Goal: Task Accomplishment & Management: Use online tool/utility

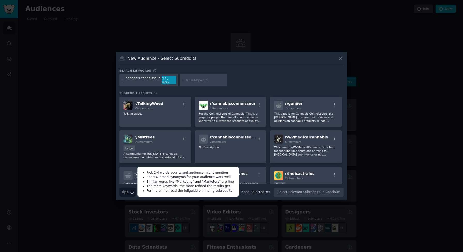
scroll to position [117, 0]
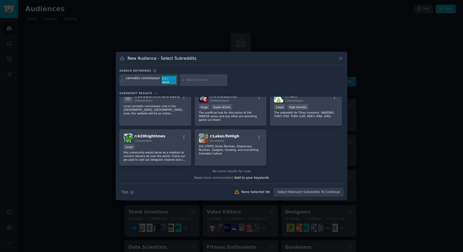
click at [196, 81] on input "text" at bounding box center [205, 80] width 39 height 5
type input "m"
click at [133, 190] on icon "button" at bounding box center [132, 192] width 4 height 4
click at [195, 81] on input "text" at bounding box center [205, 80] width 39 height 5
click at [132, 191] on icon "button" at bounding box center [132, 192] width 3 height 3
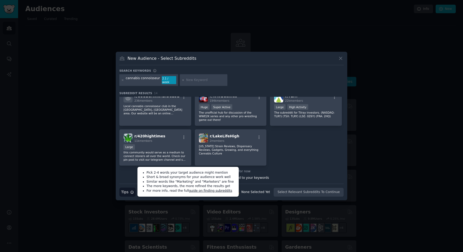
click at [190, 77] on div at bounding box center [204, 80] width 48 height 12
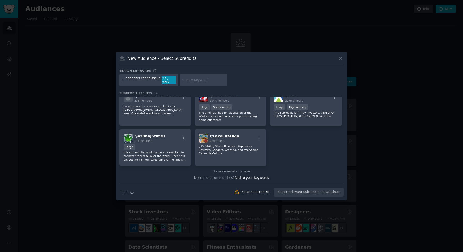
click at [191, 79] on input "text" at bounding box center [205, 80] width 39 height 5
paste input "Office of Cannabis Management"
type input "Office of Cannabis Management"
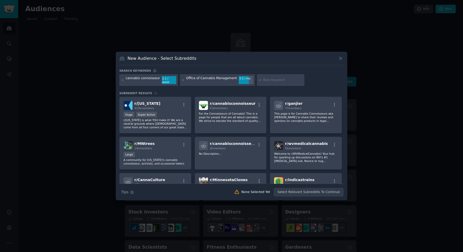
paste input "bodega weed"
type input "bodega weed"
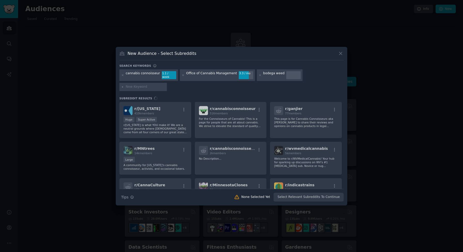
type input "NYC weed"
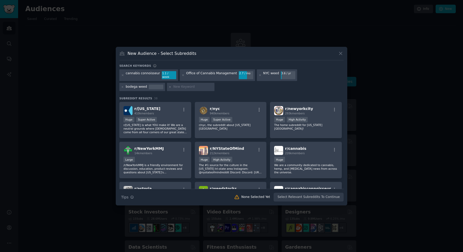
click at [173, 87] on input "text" at bounding box center [192, 86] width 39 height 5
paste input "munchies"
type input "munchies"
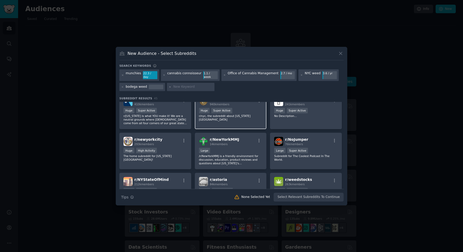
scroll to position [10, 0]
click at [258, 138] on icon "button" at bounding box center [259, 140] width 5 height 5
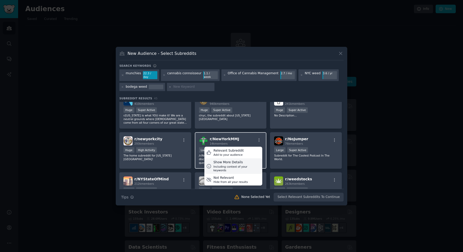
click at [237, 162] on div "Show More Details" at bounding box center [236, 162] width 47 height 5
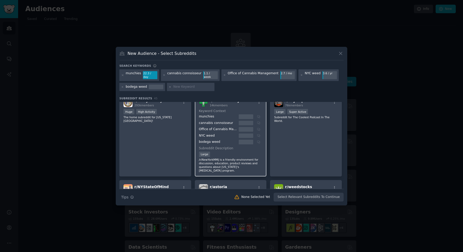
scroll to position [48, 0]
click at [215, 133] on div "NYC weed" at bounding box center [218, 135] width 38 height 5
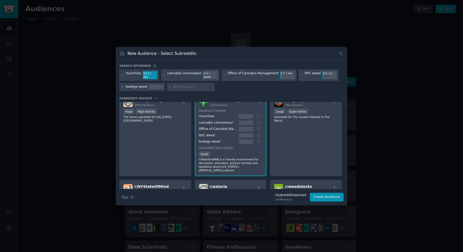
click at [243, 134] on div at bounding box center [246, 135] width 14 height 5
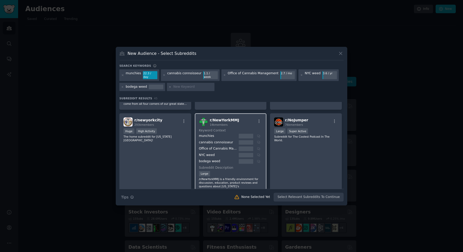
scroll to position [24, 0]
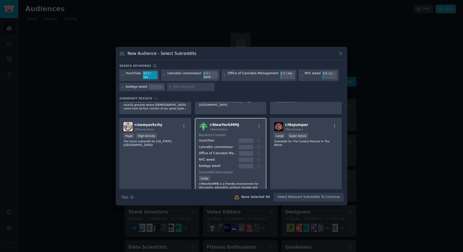
click at [257, 139] on div "munchies" at bounding box center [230, 140] width 62 height 5
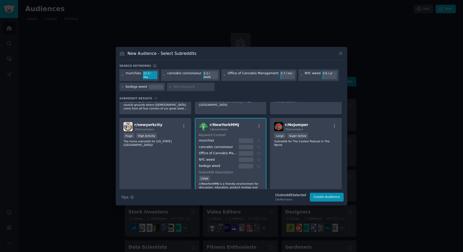
click at [255, 140] on div "munchies" at bounding box center [230, 140] width 62 height 5
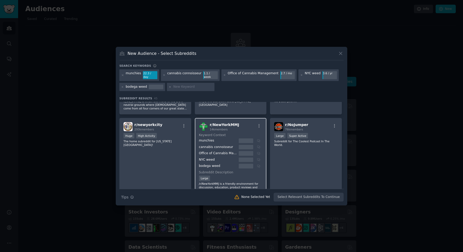
click at [243, 145] on div at bounding box center [246, 147] width 14 height 5
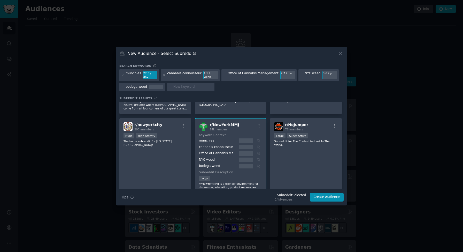
click at [227, 145] on div "cannabis connoisseur" at bounding box center [218, 147] width 38 height 5
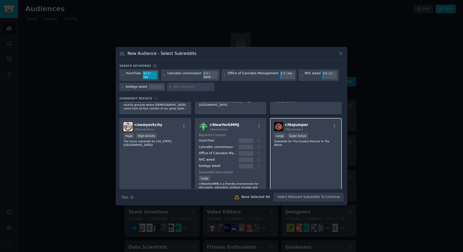
click at [292, 146] on div "r/ NoJumper 76k members 10,000 - 100,000 members Large Super Active Subreddit f…" at bounding box center [306, 159] width 72 height 82
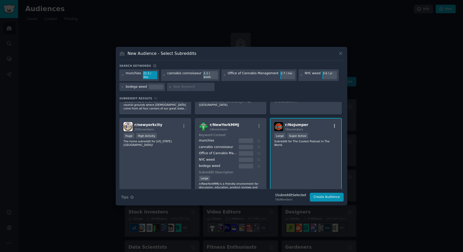
click at [335, 124] on icon "button" at bounding box center [334, 125] width 5 height 5
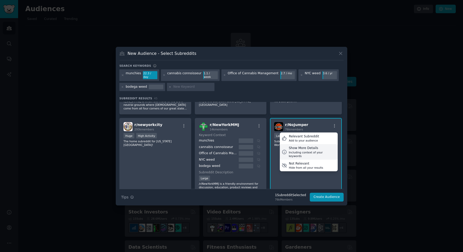
click at [314, 146] on div "Show More Details" at bounding box center [312, 148] width 47 height 5
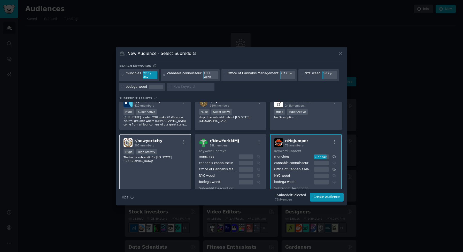
scroll to position [0, 0]
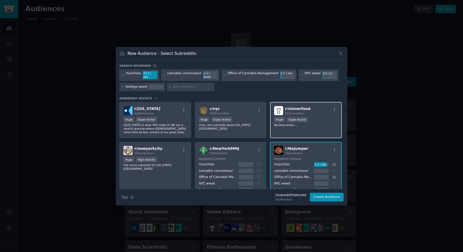
click at [326, 118] on div "100,000 - 1,000,000 members Huge Super Active" at bounding box center [306, 120] width 64 height 6
click at [320, 146] on div "r/ NoJumper 76k members" at bounding box center [306, 150] width 64 height 9
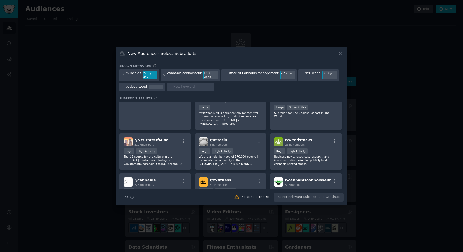
scroll to position [96, 0]
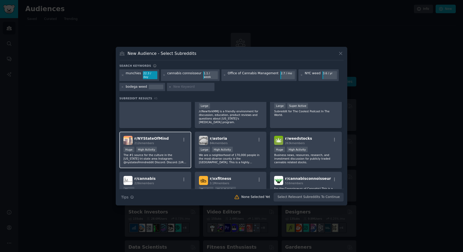
click at [172, 146] on div "Huge High Activity" at bounding box center [155, 149] width 64 height 6
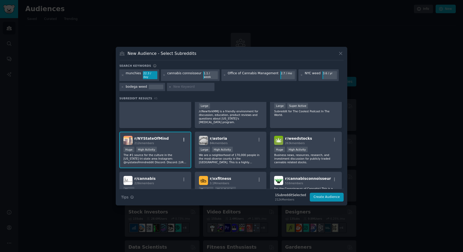
click at [183, 137] on icon "button" at bounding box center [184, 139] width 5 height 5
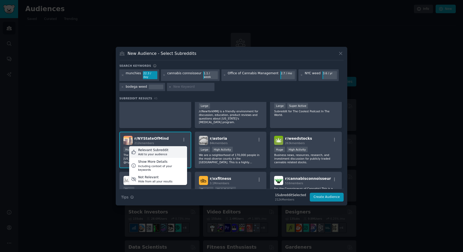
click at [169, 148] on div "Relevant Subreddit Add to your audience" at bounding box center [158, 152] width 58 height 12
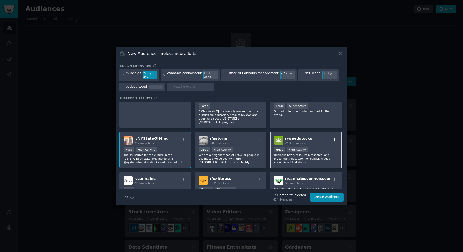
click at [334, 137] on icon "button" at bounding box center [334, 139] width 5 height 5
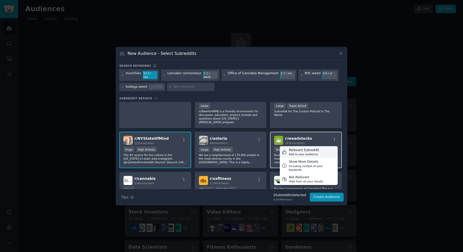
click at [319, 148] on div "Relevant Subreddit Add to your audience" at bounding box center [309, 152] width 58 height 12
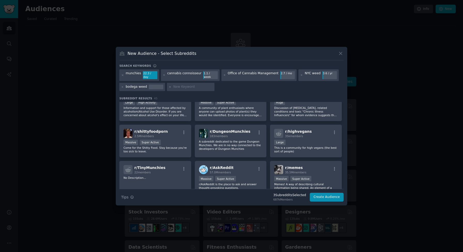
scroll to position [447, 0]
click at [320, 141] on div "Large" at bounding box center [306, 142] width 64 height 6
click at [176, 84] on input "text" at bounding box center [192, 86] width 39 height 5
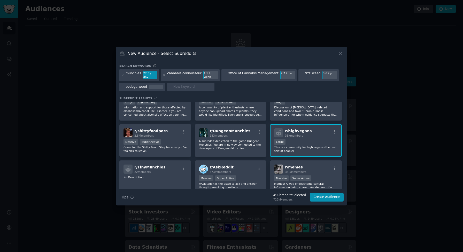
paste input "weed advertising / social media bans"
type input "weed advertising / social media bans"
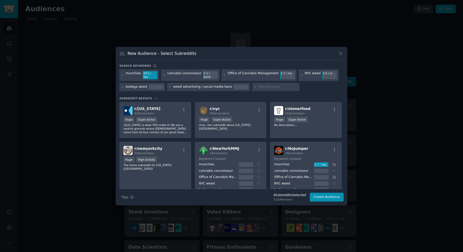
click at [201, 96] on h3 "Subreddit Results 55" at bounding box center [231, 98] width 224 height 4
click at [236, 87] on div at bounding box center [241, 86] width 14 height 5
click at [231, 102] on div "r/ nyc 940k members Huge Super Active r/nyc, the subreddit about [US_STATE][GEO…" at bounding box center [231, 120] width 72 height 36
click at [226, 104] on div "r/ nyc 940k members Huge Super Active r/nyc, the subreddit about [US_STATE][GEO…" at bounding box center [231, 120] width 72 height 36
click at [225, 86] on div "weed advertising / social media bans" at bounding box center [202, 86] width 59 height 5
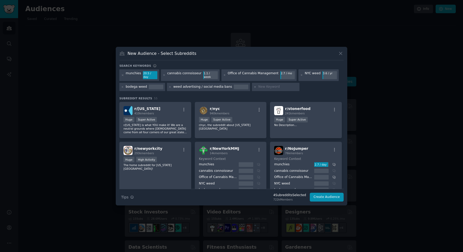
click at [223, 84] on div "weed advertising / social media bans" at bounding box center [202, 86] width 59 height 5
click at [175, 85] on div "weed advertising / social media bans" at bounding box center [202, 86] width 59 height 5
click at [169, 86] on icon at bounding box center [169, 86] width 1 height 1
click at [178, 86] on input "text" at bounding box center [192, 86] width 39 height 5
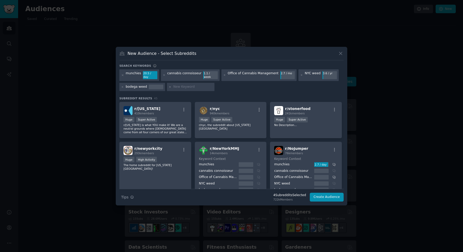
paste input "weed advertising / social media bans"
type input "weed advertising / social media bans"
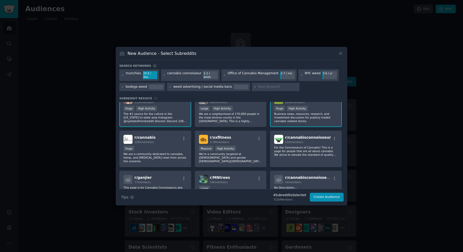
scroll to position [213, 0]
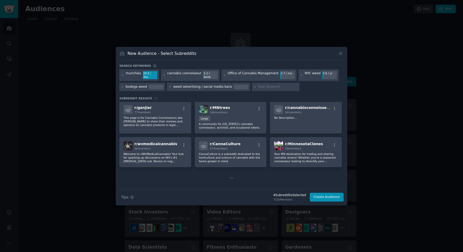
click at [231, 176] on icon at bounding box center [232, 178] width 4 height 4
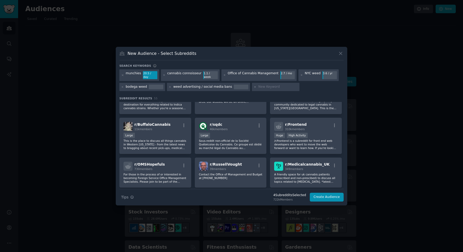
scroll to position [305, 0]
click at [332, 124] on icon "button" at bounding box center [334, 126] width 5 height 5
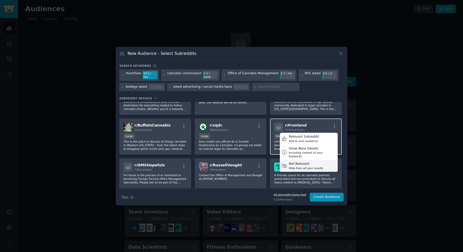
click at [305, 161] on div "Not Relevant" at bounding box center [306, 163] width 34 height 5
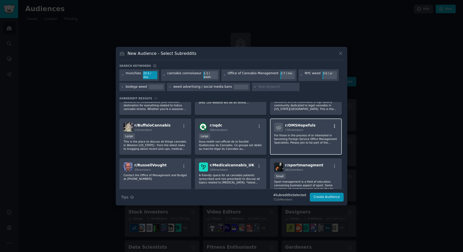
click at [334, 124] on icon "button" at bounding box center [334, 126] width 1 height 4
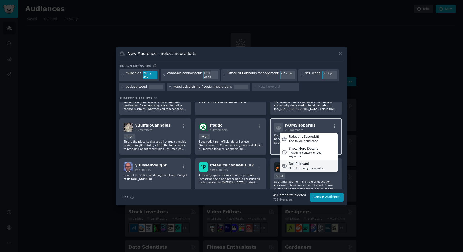
click at [312, 166] on div "Hide from all your results" at bounding box center [306, 168] width 34 height 4
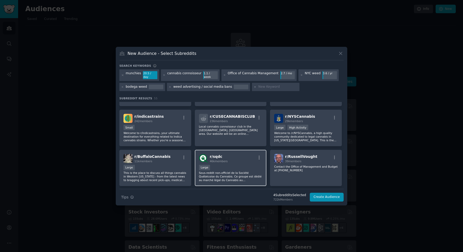
scroll to position [274, 0]
click at [257, 155] on icon "button" at bounding box center [259, 157] width 5 height 5
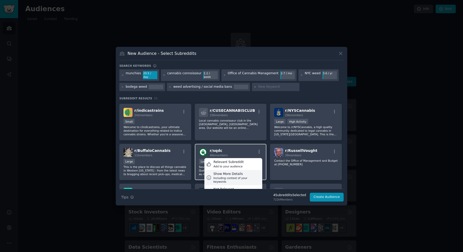
scroll to position [282, 0]
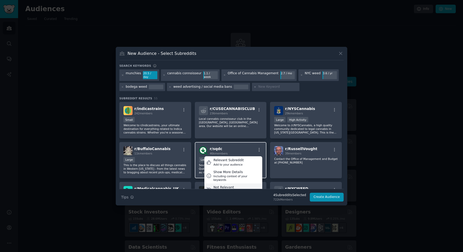
click at [242, 185] on div "Not Relevant" at bounding box center [230, 187] width 34 height 5
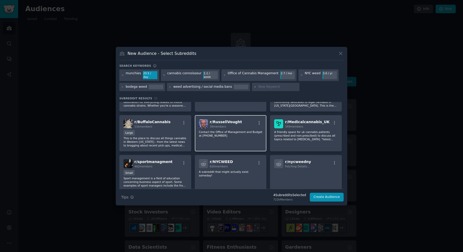
scroll to position [309, 0]
click at [258, 120] on icon "button" at bounding box center [259, 122] width 5 height 5
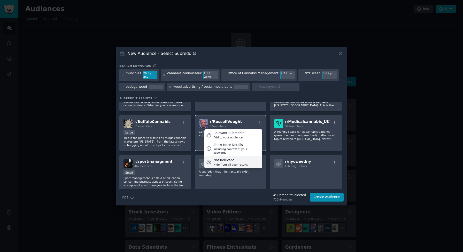
click at [237, 158] on div "Not Relevant" at bounding box center [230, 160] width 34 height 5
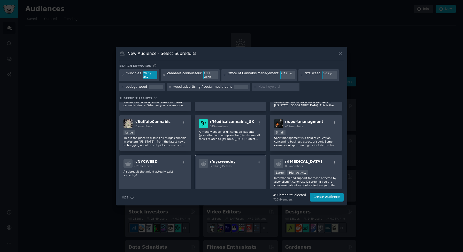
click at [258, 161] on icon "button" at bounding box center [259, 162] width 5 height 5
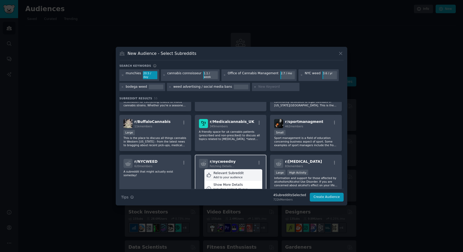
scroll to position [321, 0]
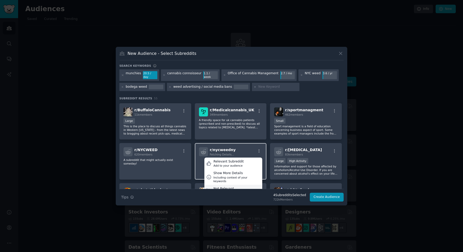
click at [240, 186] on div "Not Relevant" at bounding box center [230, 188] width 34 height 5
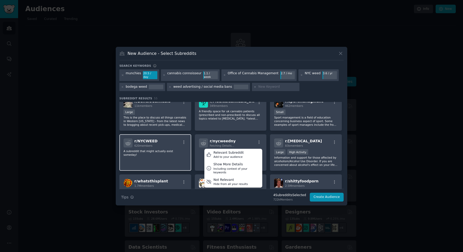
scroll to position [331, 0]
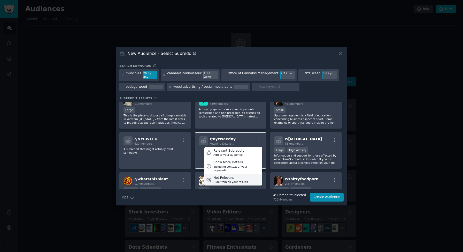
click at [235, 175] on div "Not Relevant" at bounding box center [230, 177] width 34 height 5
click at [224, 180] on div "Hide from all your results" at bounding box center [230, 182] width 34 height 4
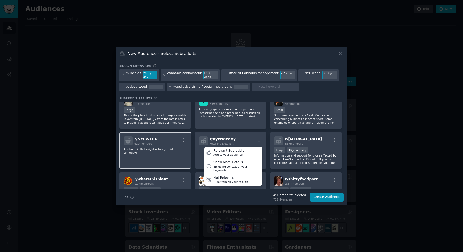
click at [184, 136] on div "r/ NYCWEED 620 members" at bounding box center [155, 140] width 64 height 9
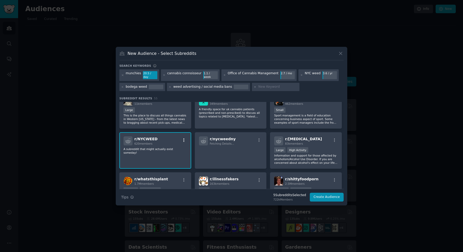
click at [185, 138] on icon "button" at bounding box center [184, 140] width 5 height 5
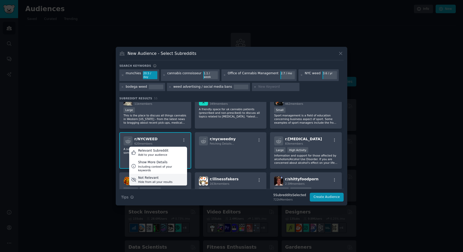
click at [170, 175] on div "Not Relevant" at bounding box center [155, 177] width 34 height 5
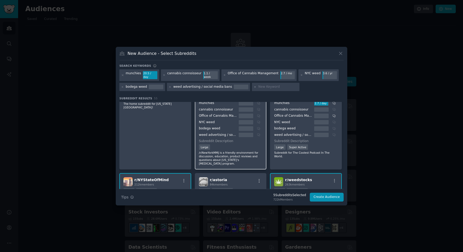
scroll to position [27, 0]
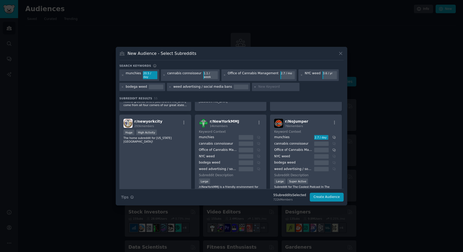
click at [258, 119] on div "r/ NewYorkMMJ 14k members" at bounding box center [231, 123] width 64 height 9
click at [259, 121] on icon "button" at bounding box center [259, 122] width 5 height 5
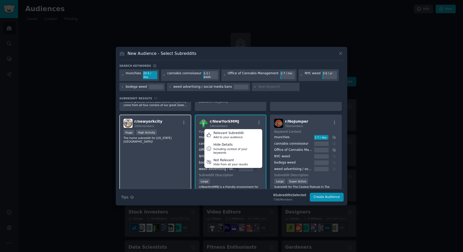
click at [173, 150] on div "r/ newyorkcity 293k members Huge High Activity The home subreddit for [US_STATE…" at bounding box center [155, 158] width 72 height 89
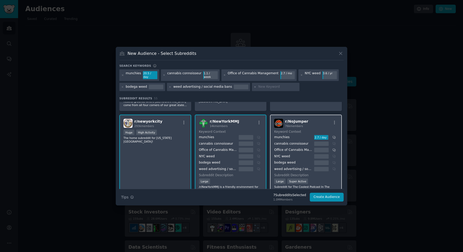
scroll to position [0, 0]
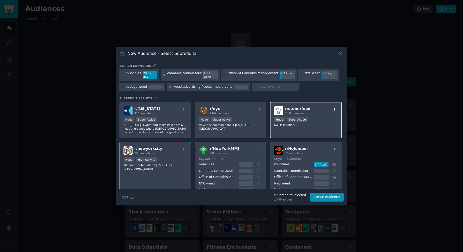
click at [334, 108] on icon "button" at bounding box center [334, 109] width 5 height 5
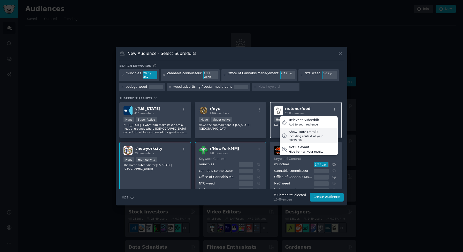
click at [305, 134] on div "Including context of your keywords" at bounding box center [312, 137] width 47 height 7
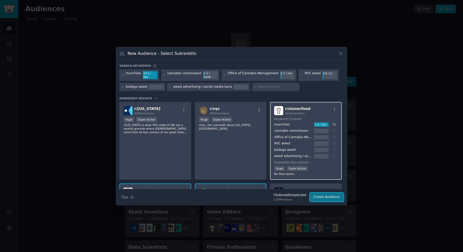
click at [333, 196] on button "Create Audience" at bounding box center [327, 196] width 34 height 9
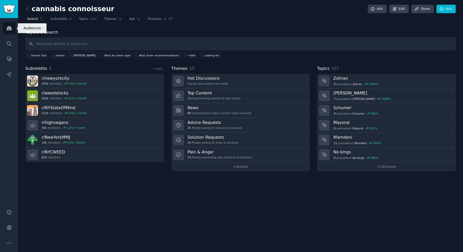
click at [9, 28] on icon "Sidebar" at bounding box center [8, 27] width 5 height 5
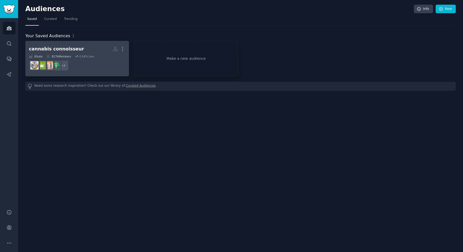
click at [82, 65] on dd "r/NewYorkMMJ + 2" at bounding box center [77, 65] width 96 height 14
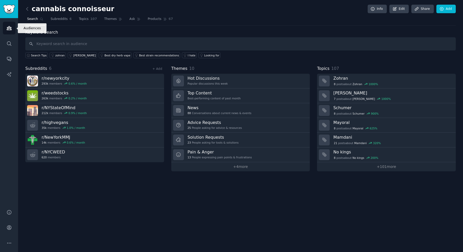
click at [12, 25] on link "Audiences" at bounding box center [9, 28] width 13 height 13
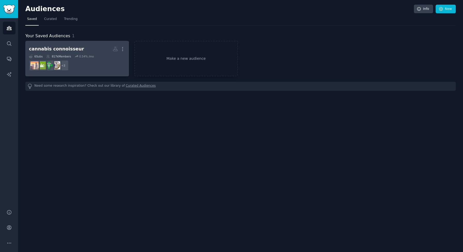
click at [102, 49] on h2 "cannabis connoisseur More" at bounding box center [77, 48] width 96 height 9
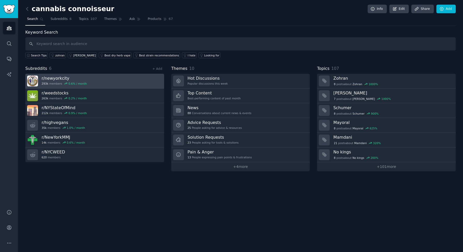
click at [108, 83] on link "r/ newyorkcity 293k members 0.6 % / month" at bounding box center [94, 81] width 139 height 15
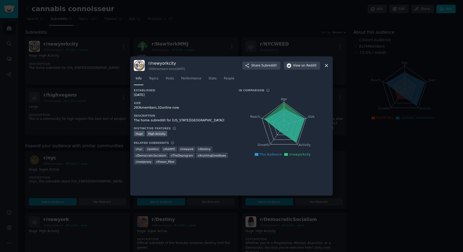
click at [287, 124] on icon at bounding box center [284, 123] width 41 height 40
click at [356, 187] on div at bounding box center [231, 126] width 463 height 252
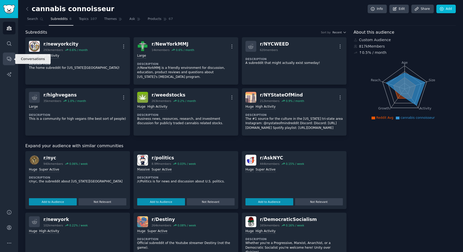
click at [9, 61] on icon "Sidebar" at bounding box center [8, 58] width 5 height 5
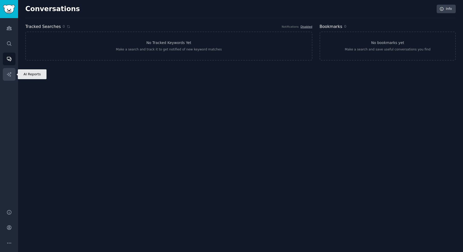
click at [9, 74] on icon "Sidebar" at bounding box center [8, 74] width 5 height 5
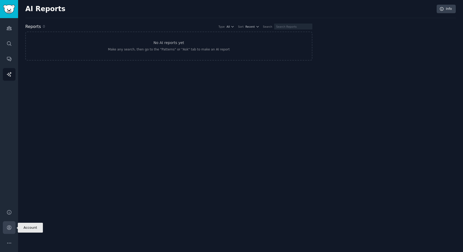
click at [8, 228] on icon "Sidebar" at bounding box center [9, 227] width 4 height 4
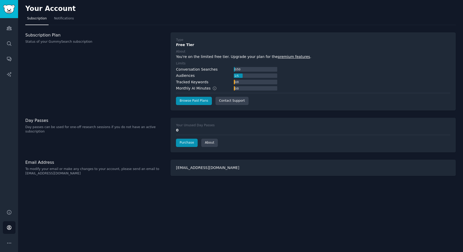
click at [287, 56] on link "premium features" at bounding box center [294, 57] width 32 height 4
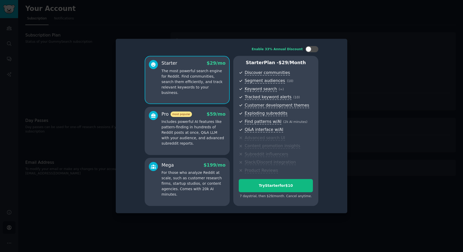
click at [427, 146] on div at bounding box center [231, 126] width 463 height 252
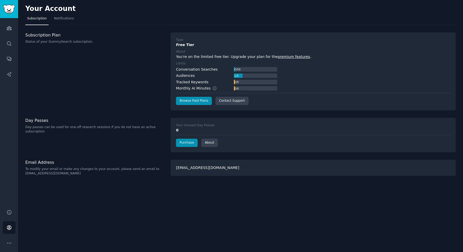
click at [30, 120] on h3 "Day Passes" at bounding box center [95, 120] width 140 height 5
click at [34, 130] on p "Day passes can be used for one-off research sessions if you do not have an acti…" at bounding box center [95, 129] width 140 height 9
click at [203, 100] on link "Browse Paid Plans" at bounding box center [194, 101] width 36 height 8
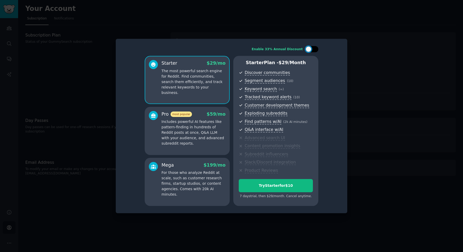
click at [310, 50] on div at bounding box center [309, 49] width 6 height 6
click at [310, 50] on div at bounding box center [309, 49] width 4 height 3
click at [310, 50] on div at bounding box center [309, 49] width 6 height 6
click at [310, 50] on div at bounding box center [309, 49] width 4 height 3
checkbox input "false"
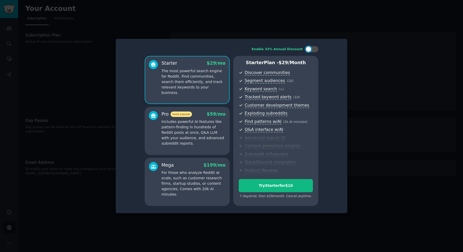
click at [377, 78] on div at bounding box center [231, 126] width 463 height 252
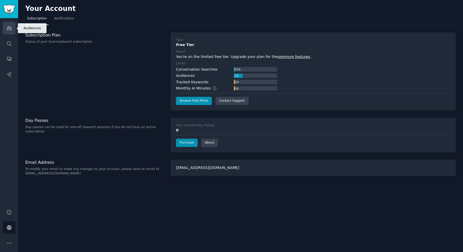
click at [5, 29] on link "Audiences" at bounding box center [9, 28] width 13 height 13
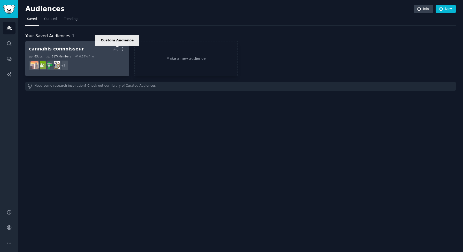
click at [116, 49] on icon at bounding box center [115, 48] width 5 height 5
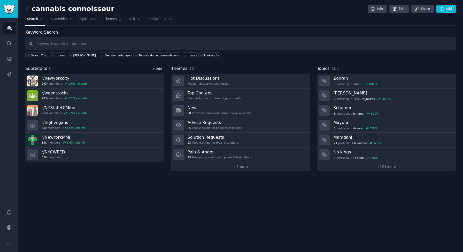
click at [160, 67] on link "+ Add" at bounding box center [157, 69] width 10 height 4
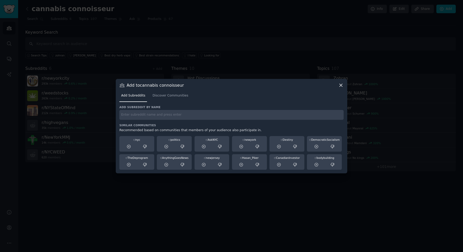
click at [130, 119] on input "text" at bounding box center [231, 115] width 224 height 10
paste input "infused drink"
type input "infused drink"
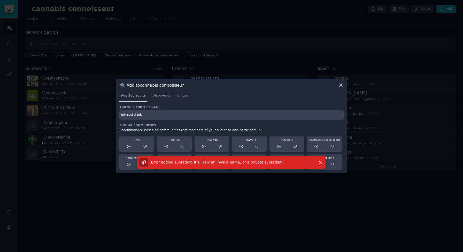
click at [341, 86] on icon at bounding box center [340, 84] width 5 height 5
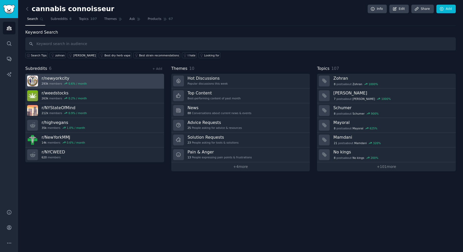
click at [145, 81] on link "r/ newyorkcity 293k members 0.6 % / month" at bounding box center [94, 81] width 139 height 15
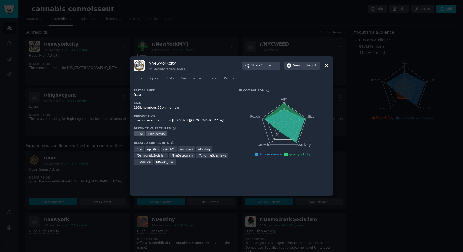
click at [219, 113] on div "Established [DATE] Size 293k members, 32 online now Description The home subred…" at bounding box center [183, 128] width 98 height 80
click at [326, 67] on icon at bounding box center [326, 65] width 5 height 5
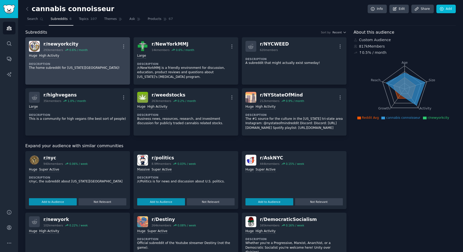
click at [113, 67] on p "The home subreddit for [US_STATE][GEOGRAPHIC_DATA]!" at bounding box center [77, 68] width 97 height 5
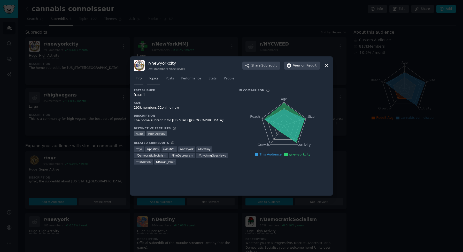
click at [153, 77] on span "Topics" at bounding box center [154, 78] width 10 height 5
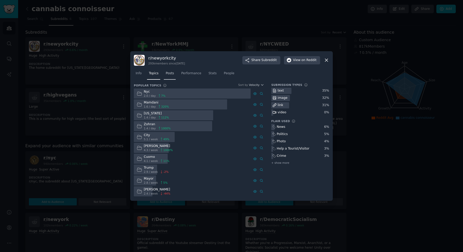
click at [172, 74] on span "Posts" at bounding box center [170, 73] width 8 height 5
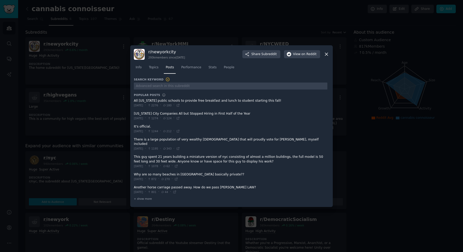
click at [326, 56] on icon at bounding box center [326, 54] width 3 height 3
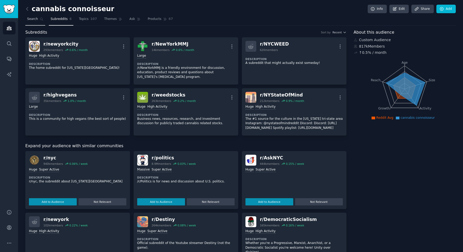
click at [36, 19] on span "Search" at bounding box center [32, 19] width 11 height 5
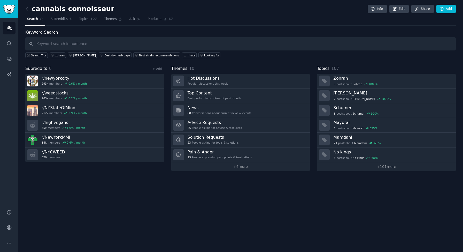
click at [65, 44] on input "text" at bounding box center [240, 43] width 430 height 13
type input "infused drink"
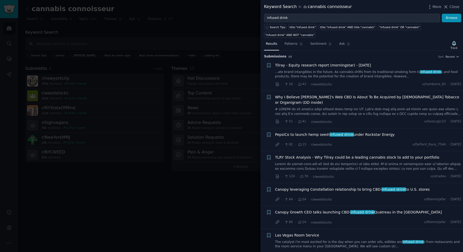
click at [392, 76] on link "...ate brand intangibles in the future. As cannabis shifts from its traditional…" at bounding box center [368, 74] width 186 height 9
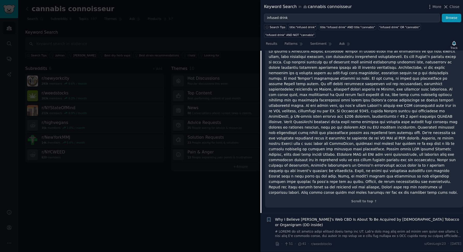
scroll to position [1255, 0]
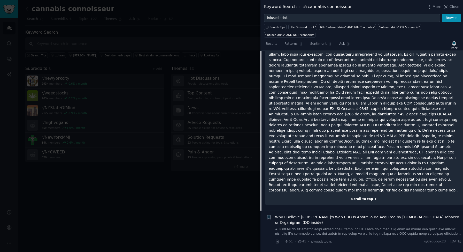
click at [375, 197] on div "Scroll to top ↑" at bounding box center [364, 199] width 191 height 5
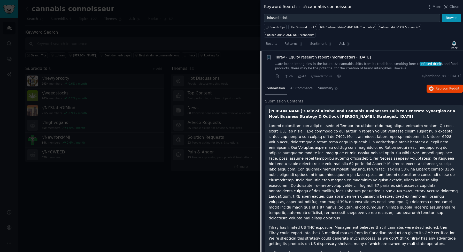
click at [386, 65] on link "...ate brand intangibles in the future. As cannabis shifts from its traditional…" at bounding box center [368, 66] width 186 height 9
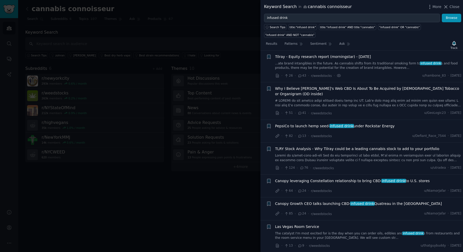
scroll to position [9, 0]
click at [434, 7] on span "More" at bounding box center [436, 6] width 9 height 5
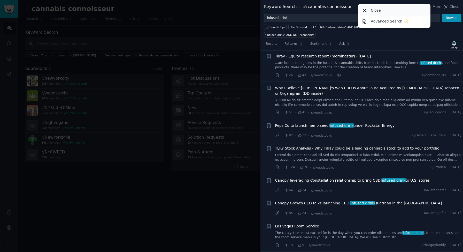
click at [429, 5] on div "Close" at bounding box center [394, 10] width 71 height 11
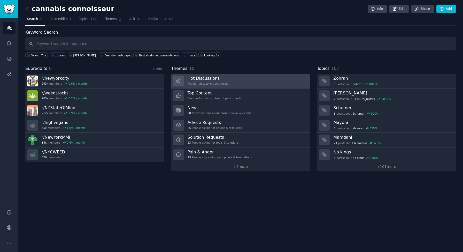
click at [197, 76] on h3 "Hot Discussions" at bounding box center [208, 77] width 40 height 5
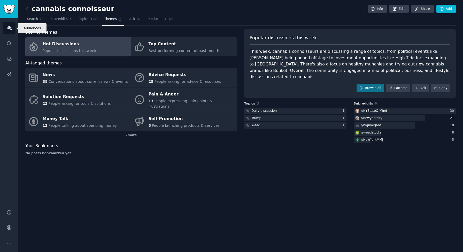
click at [14, 30] on link "Audiences" at bounding box center [9, 28] width 13 height 13
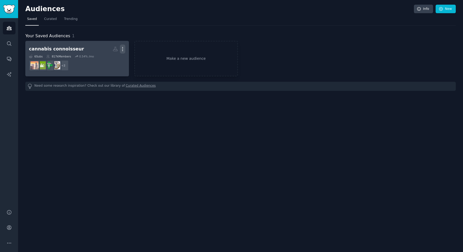
click at [121, 49] on icon "button" at bounding box center [122, 48] width 5 height 5
click at [106, 51] on p "View" at bounding box center [107, 50] width 9 height 5
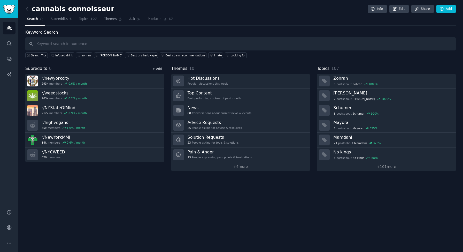
click at [161, 70] on link "+ Add" at bounding box center [157, 69] width 10 height 4
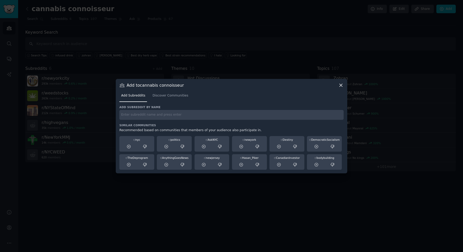
click at [139, 116] on input "text" at bounding box center [231, 115] width 224 height 10
paste input "vape trends"
type input "vape trends"
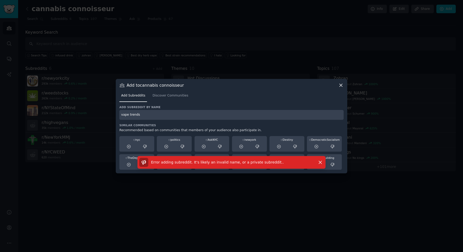
click at [341, 84] on icon at bounding box center [340, 84] width 5 height 5
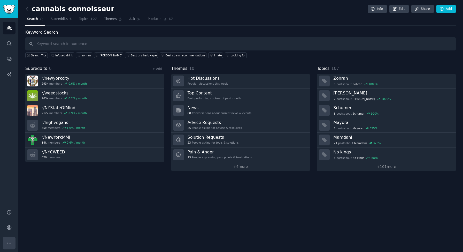
click at [9, 242] on icon "Sidebar" at bounding box center [9, 242] width 4 height 1
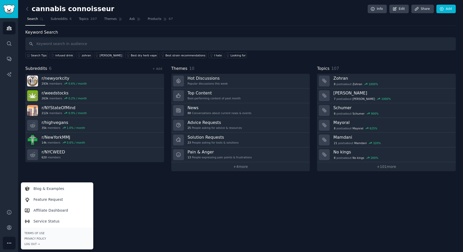
click at [9, 242] on icon "Sidebar" at bounding box center [9, 242] width 4 height 1
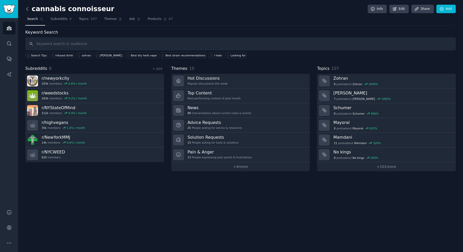
click at [29, 8] on icon at bounding box center [27, 8] width 5 height 5
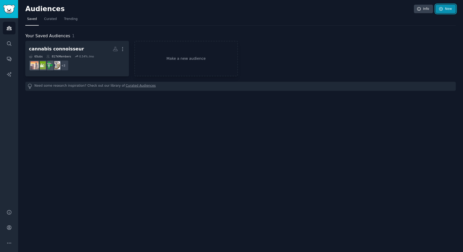
click at [447, 11] on link "New" at bounding box center [446, 9] width 20 height 9
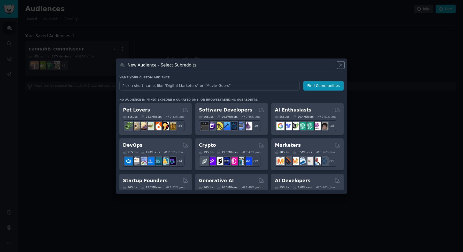
click at [341, 64] on icon at bounding box center [340, 65] width 3 height 3
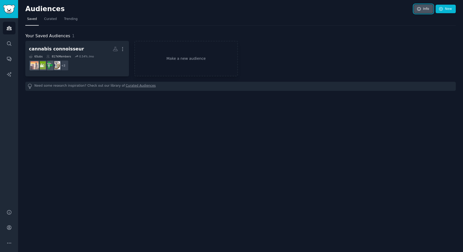
click at [426, 8] on link "Info" at bounding box center [423, 9] width 19 height 9
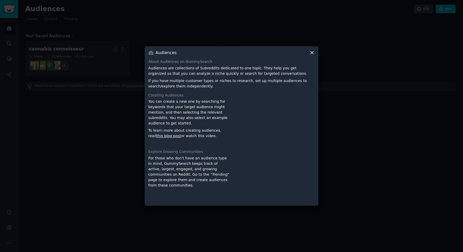
click at [160, 20] on div at bounding box center [231, 126] width 463 height 252
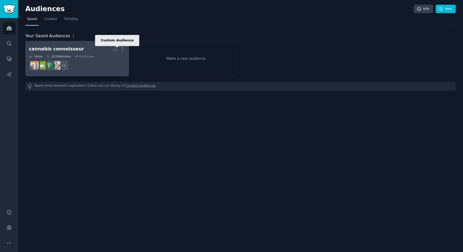
click at [116, 49] on icon at bounding box center [115, 49] width 4 height 4
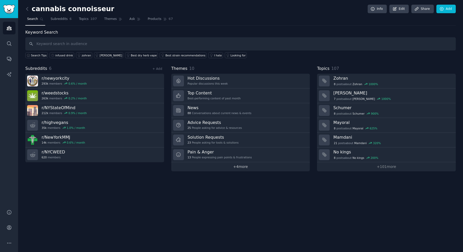
click at [241, 167] on link "+ 4 more" at bounding box center [240, 166] width 139 height 9
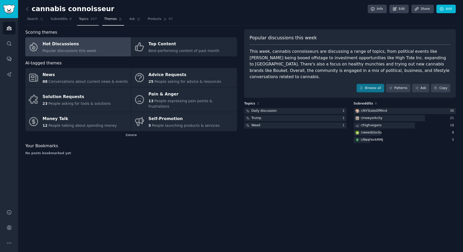
click at [87, 19] on span "Topics" at bounding box center [84, 19] width 10 height 5
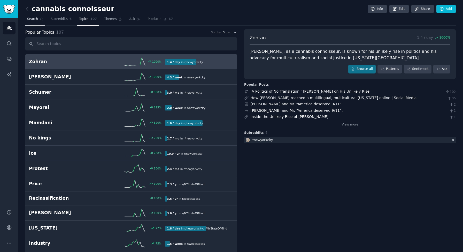
click at [31, 21] on link "Search" at bounding box center [35, 20] width 20 height 11
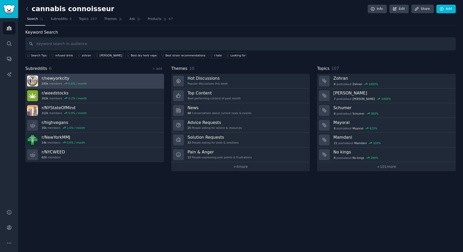
click at [137, 82] on link "r/ newyorkcity 293k members 0.6 % / month" at bounding box center [94, 81] width 139 height 15
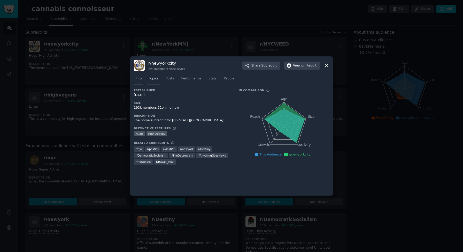
click at [152, 80] on span "Topics" at bounding box center [154, 78] width 10 height 5
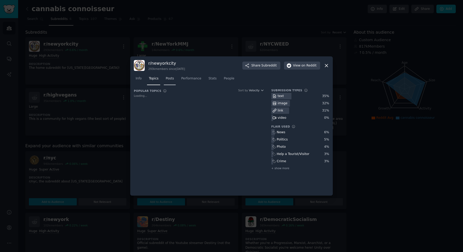
click at [175, 79] on link "Posts" at bounding box center [170, 79] width 12 height 11
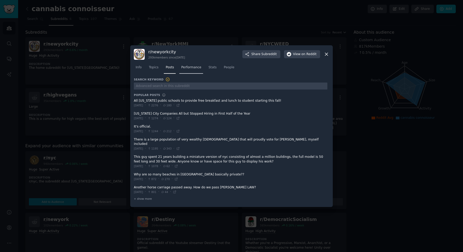
click at [194, 70] on span "Performance" at bounding box center [191, 67] width 20 height 5
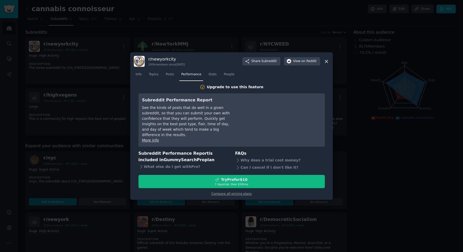
click at [325, 63] on icon at bounding box center [326, 61] width 5 height 5
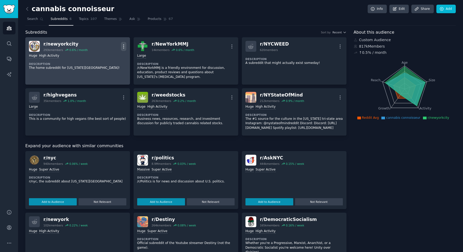
click at [123, 46] on icon "button" at bounding box center [123, 46] width 5 height 5
click at [103, 67] on p "Delete" at bounding box center [103, 66] width 12 height 5
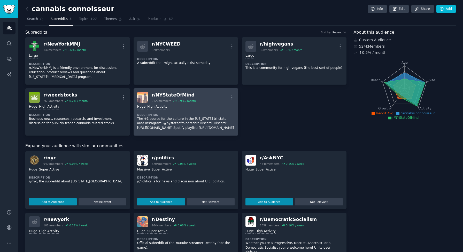
click at [196, 114] on dt "Description" at bounding box center [185, 115] width 97 height 4
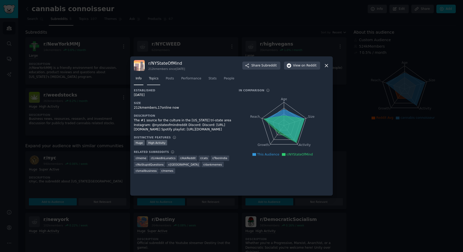
click at [158, 77] on span "Topics" at bounding box center [154, 78] width 10 height 5
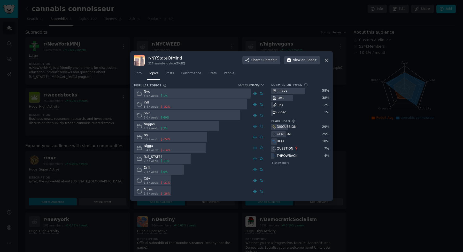
click at [208, 94] on div at bounding box center [192, 93] width 117 height 10
click at [172, 73] on span "Posts" at bounding box center [170, 73] width 8 height 5
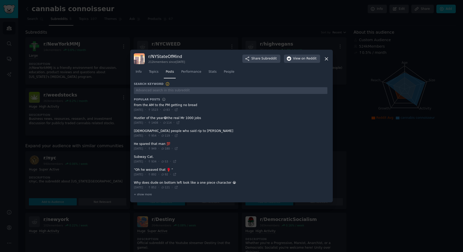
click at [159, 105] on span at bounding box center [230, 107] width 193 height 13
click at [165, 110] on div "[DATE] · 1523 · 83 ·" at bounding box center [156, 109] width 44 height 5
click at [184, 106] on span at bounding box center [230, 107] width 193 height 13
click at [146, 194] on span "+ show more" at bounding box center [143, 194] width 18 height 4
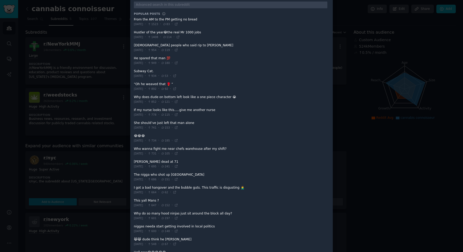
scroll to position [41, 0]
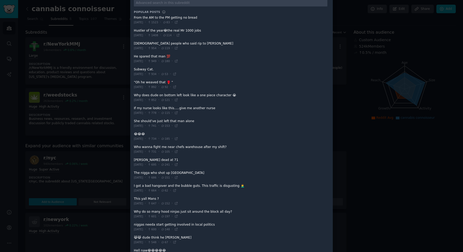
click at [149, 173] on span at bounding box center [230, 175] width 193 height 13
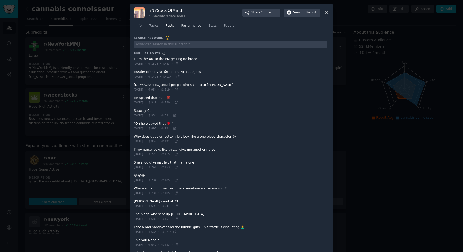
click at [186, 28] on span "Performance" at bounding box center [191, 26] width 20 height 5
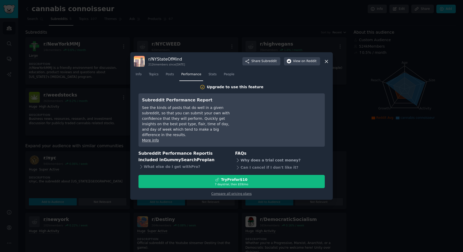
click at [243, 159] on div "Why does a trial cost money?" at bounding box center [280, 160] width 90 height 7
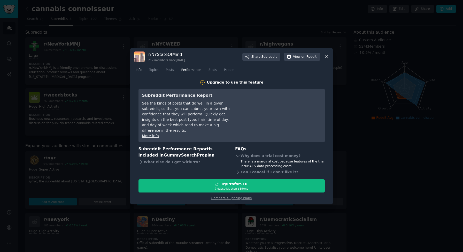
click at [139, 70] on link "Info" at bounding box center [139, 71] width 10 height 11
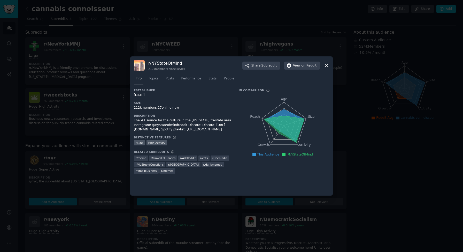
click at [327, 66] on icon at bounding box center [326, 65] width 3 height 3
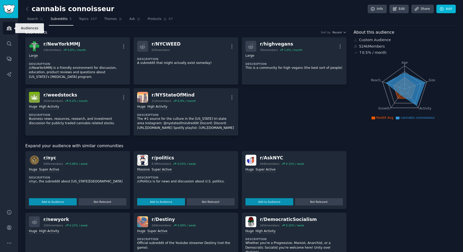
click at [9, 28] on icon "Sidebar" at bounding box center [9, 28] width 5 height 4
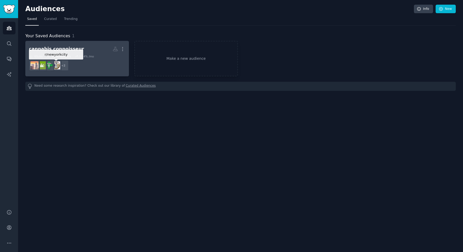
click at [58, 64] on img at bounding box center [56, 65] width 8 height 8
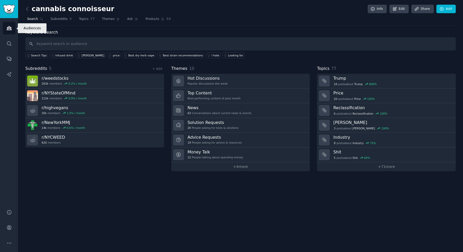
click at [8, 29] on icon "Sidebar" at bounding box center [8, 27] width 5 height 5
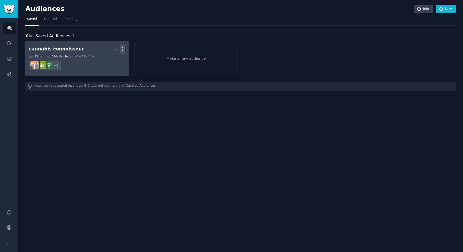
click at [122, 50] on icon "button" at bounding box center [122, 48] width 5 height 5
click at [108, 50] on p "View" at bounding box center [107, 50] width 9 height 5
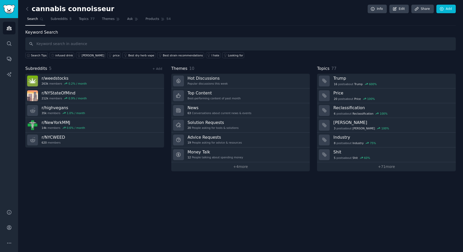
click at [162, 69] on div "+ Add" at bounding box center [157, 68] width 13 height 5
click at [161, 69] on link "+ Add" at bounding box center [157, 69] width 10 height 4
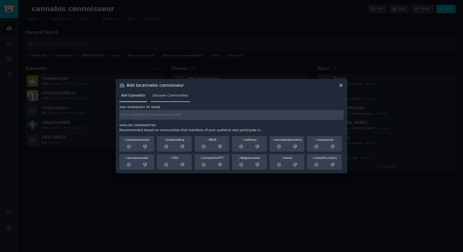
click at [164, 94] on span "Discover Communities" at bounding box center [170, 95] width 36 height 5
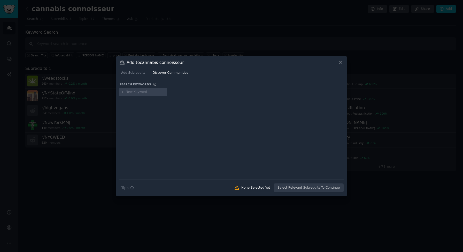
click at [145, 92] on input "text" at bounding box center [145, 92] width 39 height 5
type input "vape trends"
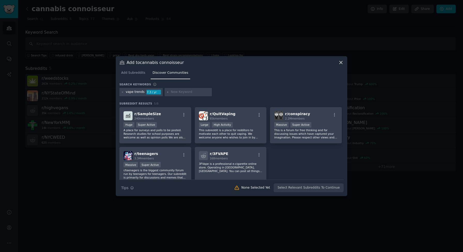
click at [183, 94] on div at bounding box center [189, 92] width 48 height 8
click at [183, 92] on input "text" at bounding box center [190, 92] width 39 height 5
paste input "rosin"
type input "rosin"
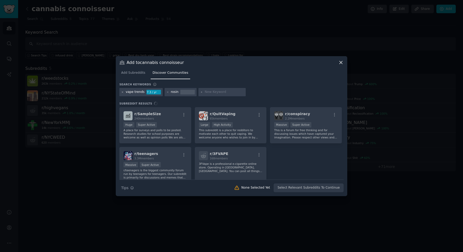
click at [122, 92] on icon at bounding box center [122, 91] width 1 height 1
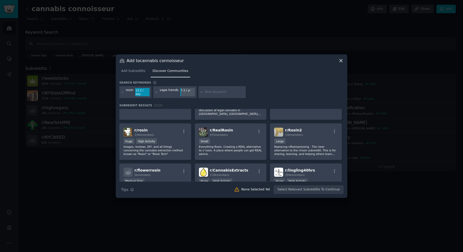
scroll to position [26, 0]
click at [182, 128] on icon "button" at bounding box center [184, 130] width 5 height 5
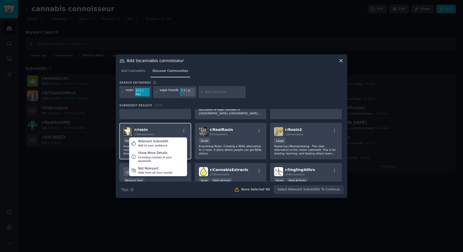
click at [153, 128] on h2 "r/ rosin 134k members" at bounding box center [144, 131] width 20 height 9
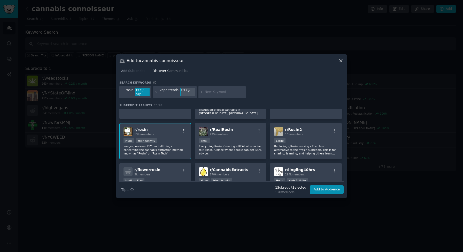
click at [182, 129] on icon "button" at bounding box center [184, 130] width 5 height 5
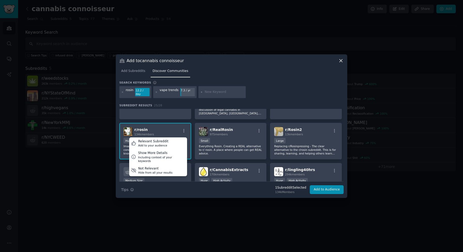
click at [174, 127] on div "r/ rosin 134k members Relevant Subreddit Add to your audience Show More Details…" at bounding box center [155, 131] width 64 height 9
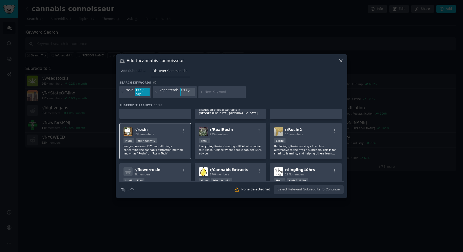
click at [174, 127] on div "r/ rosin 134k members" at bounding box center [155, 131] width 64 height 9
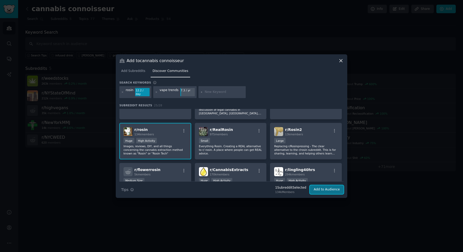
click at [325, 188] on button "Add to Audience" at bounding box center [327, 189] width 34 height 9
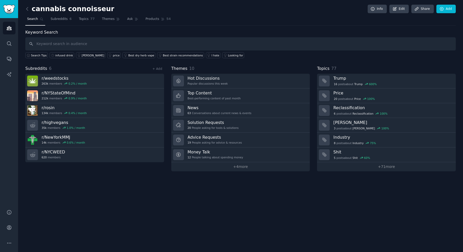
click at [162, 68] on div "+ Add" at bounding box center [157, 68] width 13 height 5
click at [161, 68] on link "+ Add" at bounding box center [157, 69] width 10 height 4
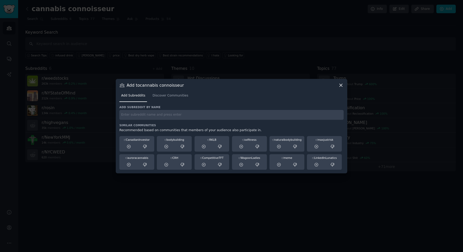
click at [134, 113] on input "text" at bounding box center [231, 115] width 224 height 10
paste input "Brooklyn dispensary"
type input "Brooklyn dispensary"
click at [170, 94] on span "Discover Communities" at bounding box center [170, 95] width 36 height 5
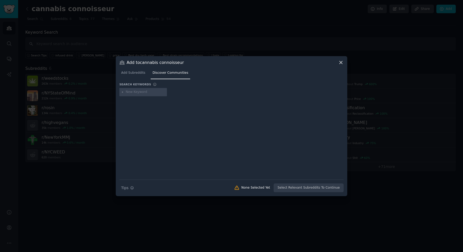
click at [141, 91] on input "text" at bounding box center [145, 92] width 39 height 5
type input "Brooklyn dispensary"
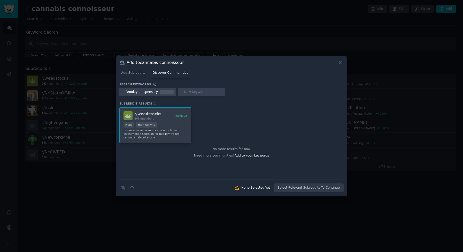
paste input "Stoner Stories"
type input "Stoner Stories"
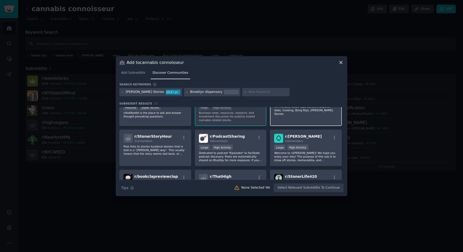
scroll to position [18, 0]
click at [316, 155] on p "Welcome to r/stoner! We hope you enjoy your stay! The purpose of this sub is to…" at bounding box center [306, 155] width 64 height 11
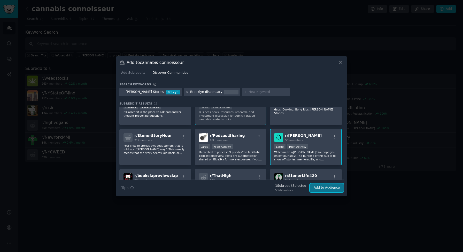
click at [327, 188] on button "Add to Audience" at bounding box center [327, 187] width 34 height 9
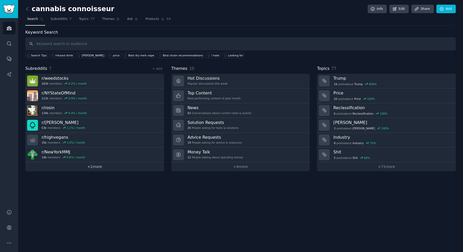
click at [96, 167] on link "+ 1 more" at bounding box center [94, 166] width 139 height 9
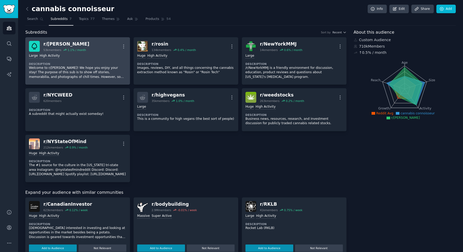
click at [80, 69] on p "Welcome to r/stoner! We hope you enjoy your stay! The purpose of this sub is to…" at bounding box center [77, 73] width 97 height 14
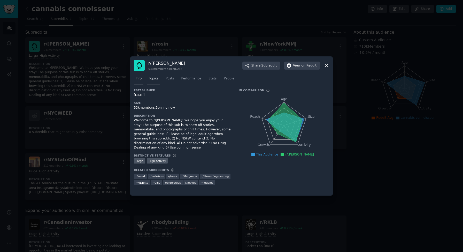
click at [155, 76] on link "Topics" at bounding box center [153, 79] width 13 height 11
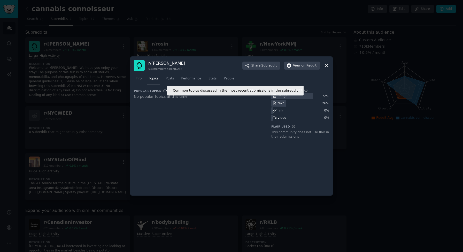
click at [163, 90] on icon at bounding box center [165, 91] width 4 height 4
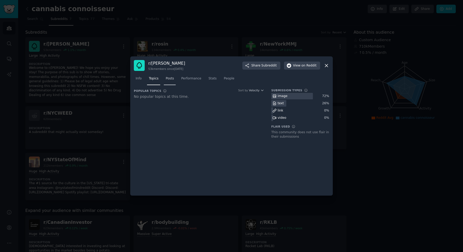
click at [172, 78] on span "Posts" at bounding box center [170, 78] width 8 height 5
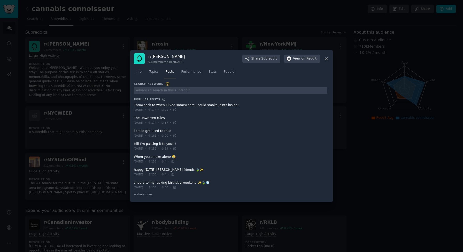
click at [158, 106] on span at bounding box center [230, 107] width 193 height 13
click at [189, 104] on span at bounding box center [230, 107] width 193 height 13
click at [265, 109] on span at bounding box center [230, 107] width 193 height 13
click at [307, 58] on span "on Reddit" at bounding box center [308, 58] width 15 height 5
